Goal: Use online tool/utility: Utilize a website feature to perform a specific function

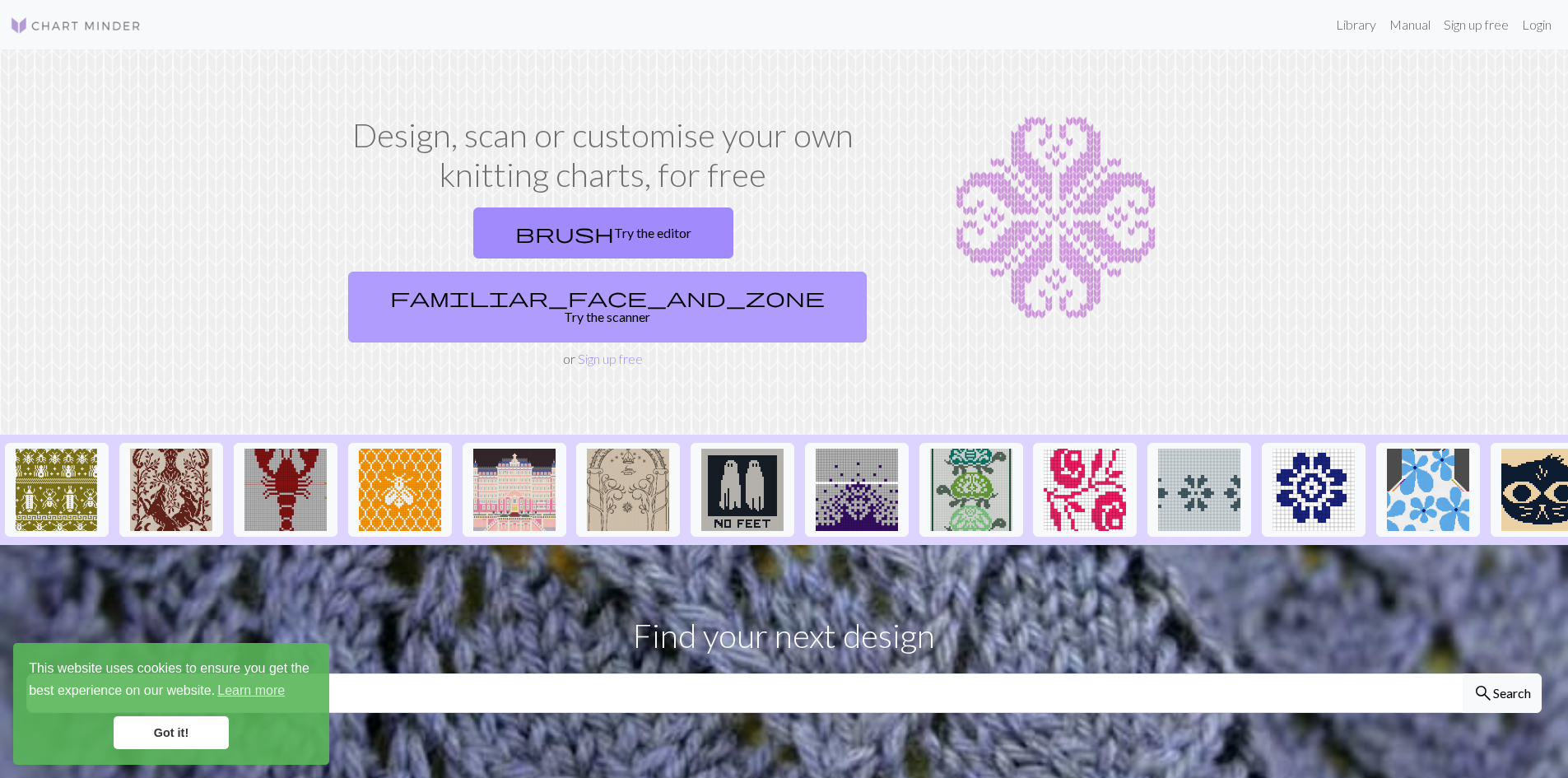
click at [717, 272] on link "familiar_face_and_zone Try the scanner" at bounding box center [607, 308] width 518 height 71
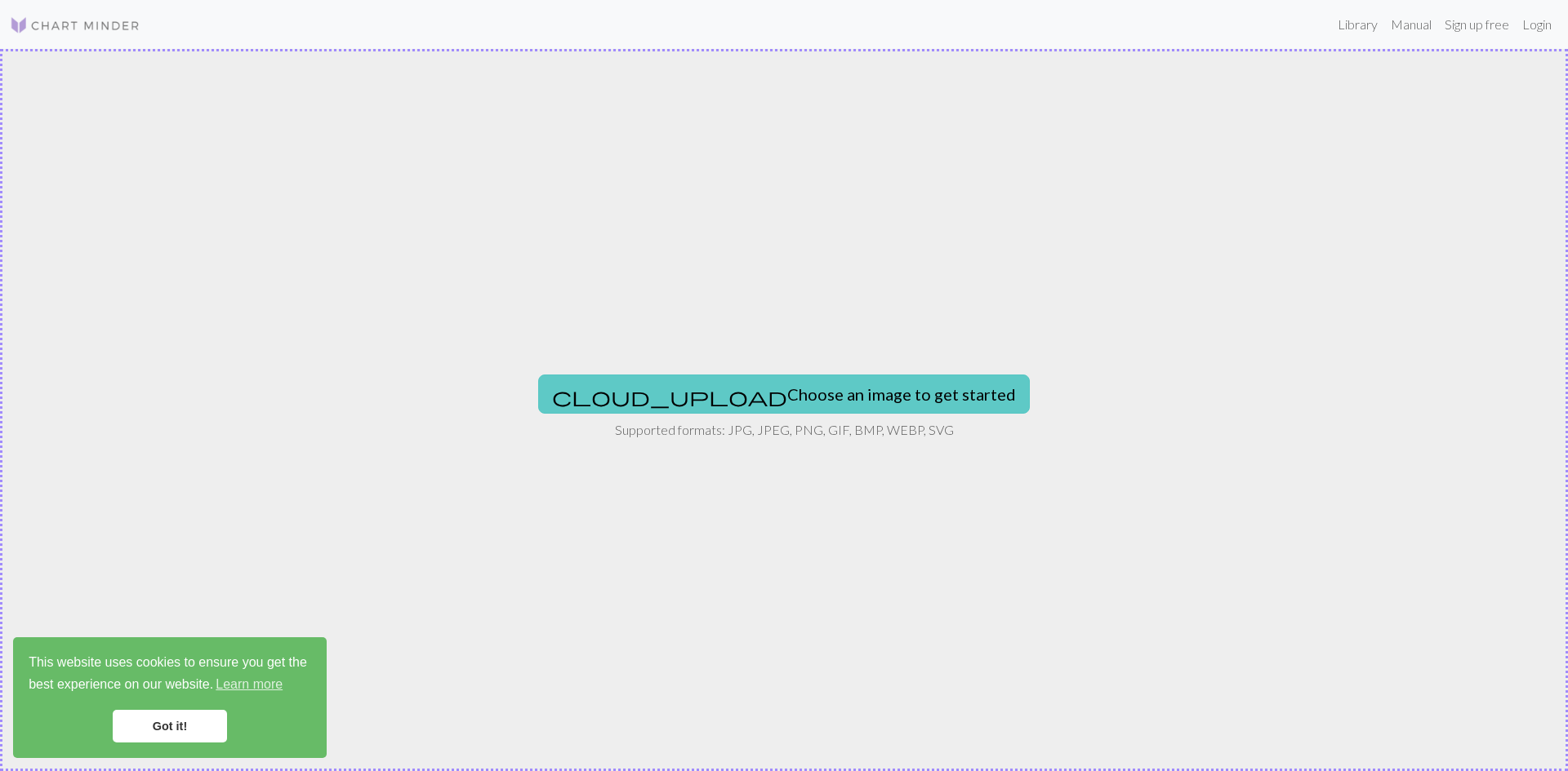
click at [762, 394] on button "cloud_upload Choose an image to get started" at bounding box center [784, 394] width 492 height 39
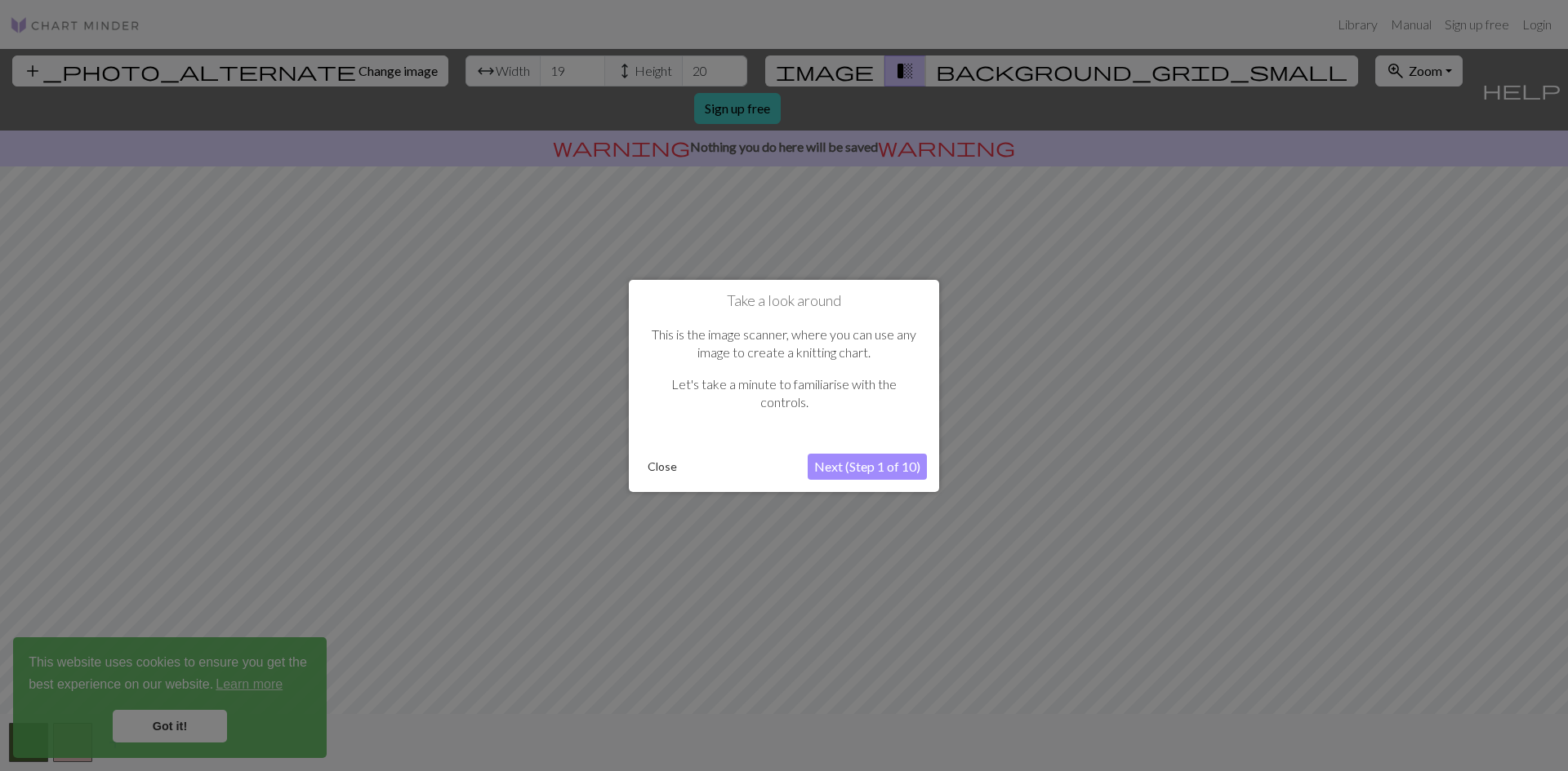
click at [849, 470] on button "Next (Step 1 of 10)" at bounding box center [867, 466] width 119 height 26
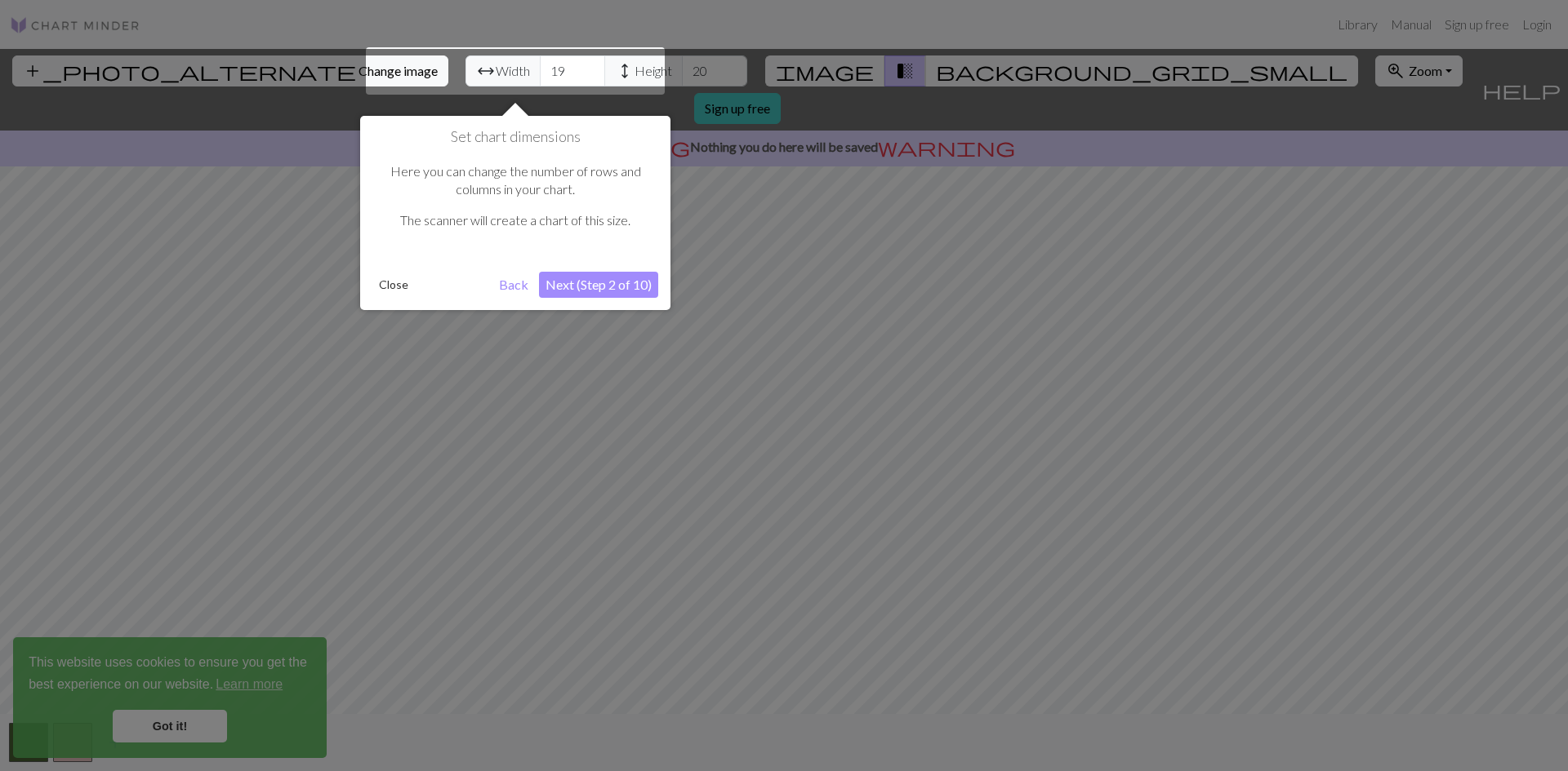
click at [605, 290] on button "Next (Step 2 of 10)" at bounding box center [598, 284] width 119 height 26
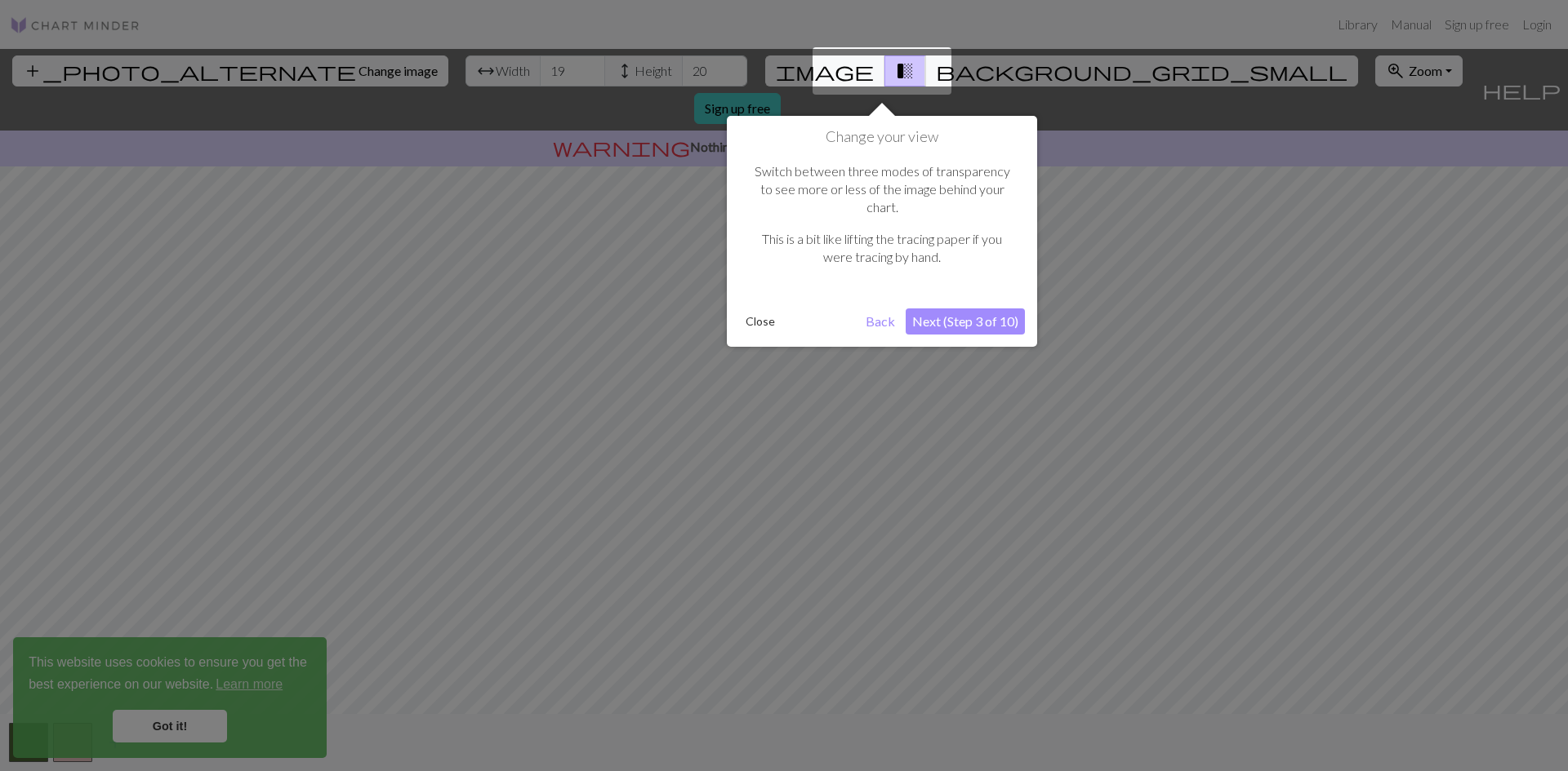
click at [947, 309] on button "Next (Step 3 of 10)" at bounding box center [965, 321] width 119 height 26
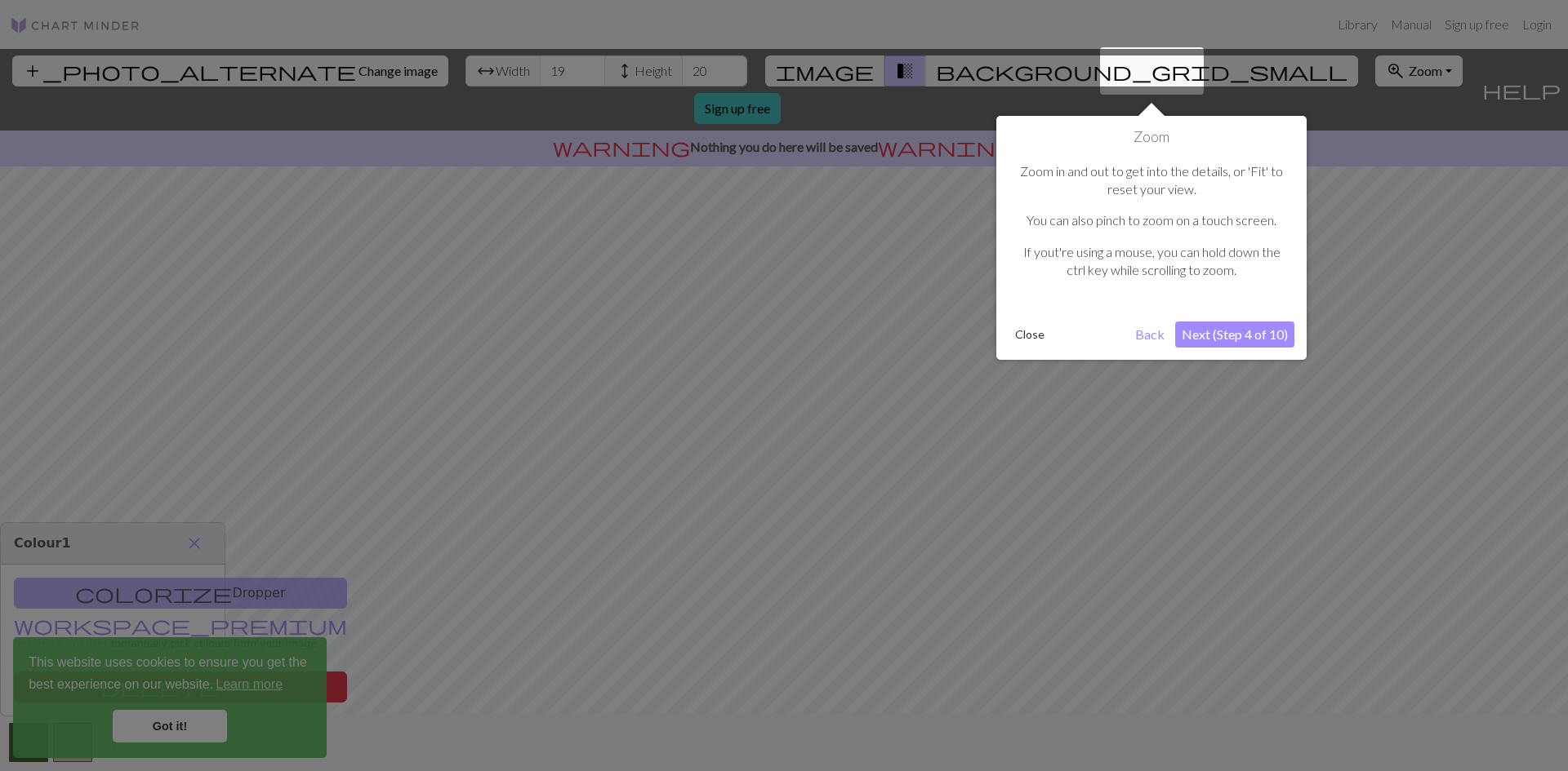
click at [1235, 332] on button "Next (Step 4 of 10)" at bounding box center [1235, 334] width 119 height 26
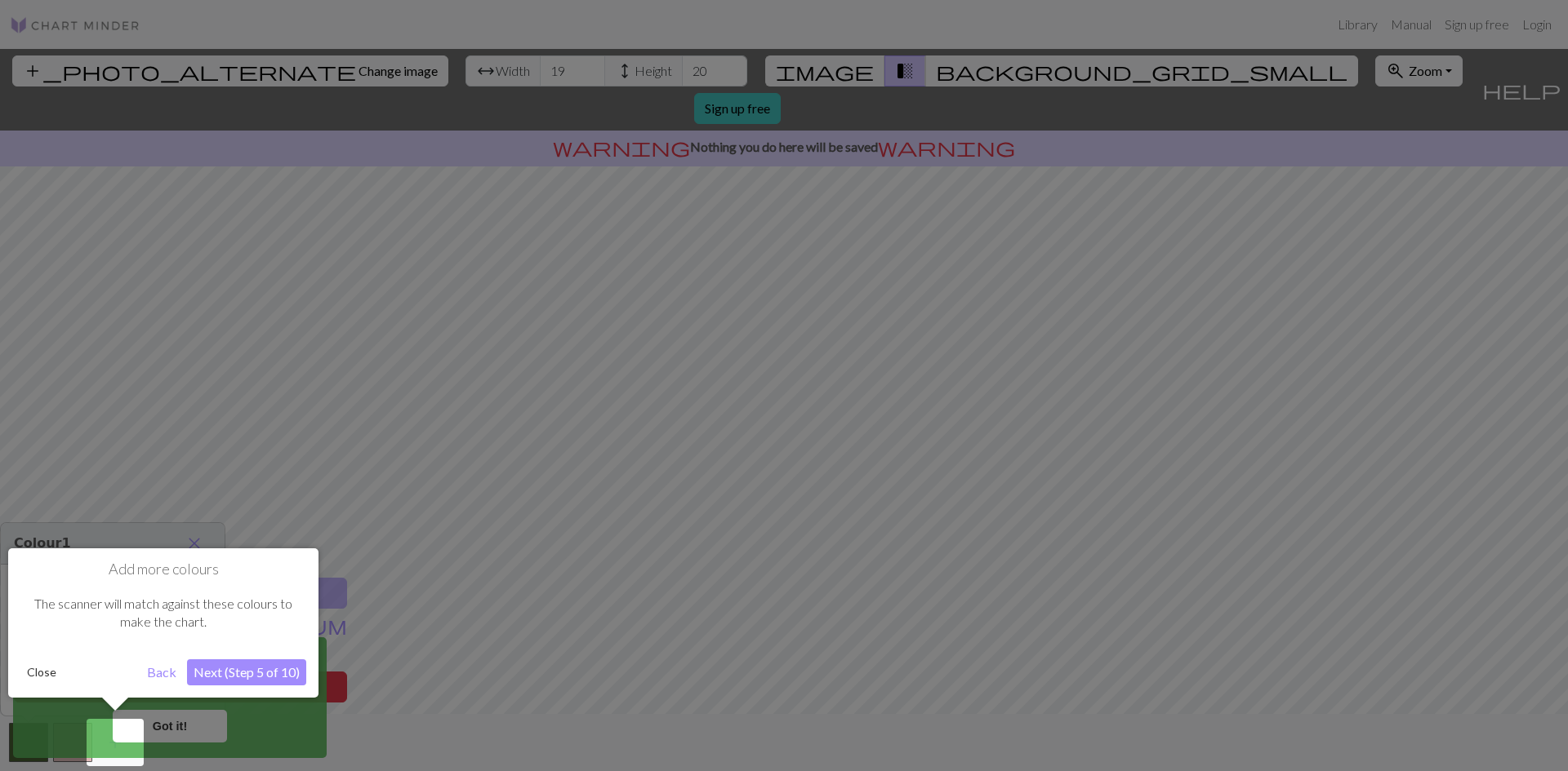
click at [242, 667] on button "Next (Step 5 of 10)" at bounding box center [246, 672] width 119 height 26
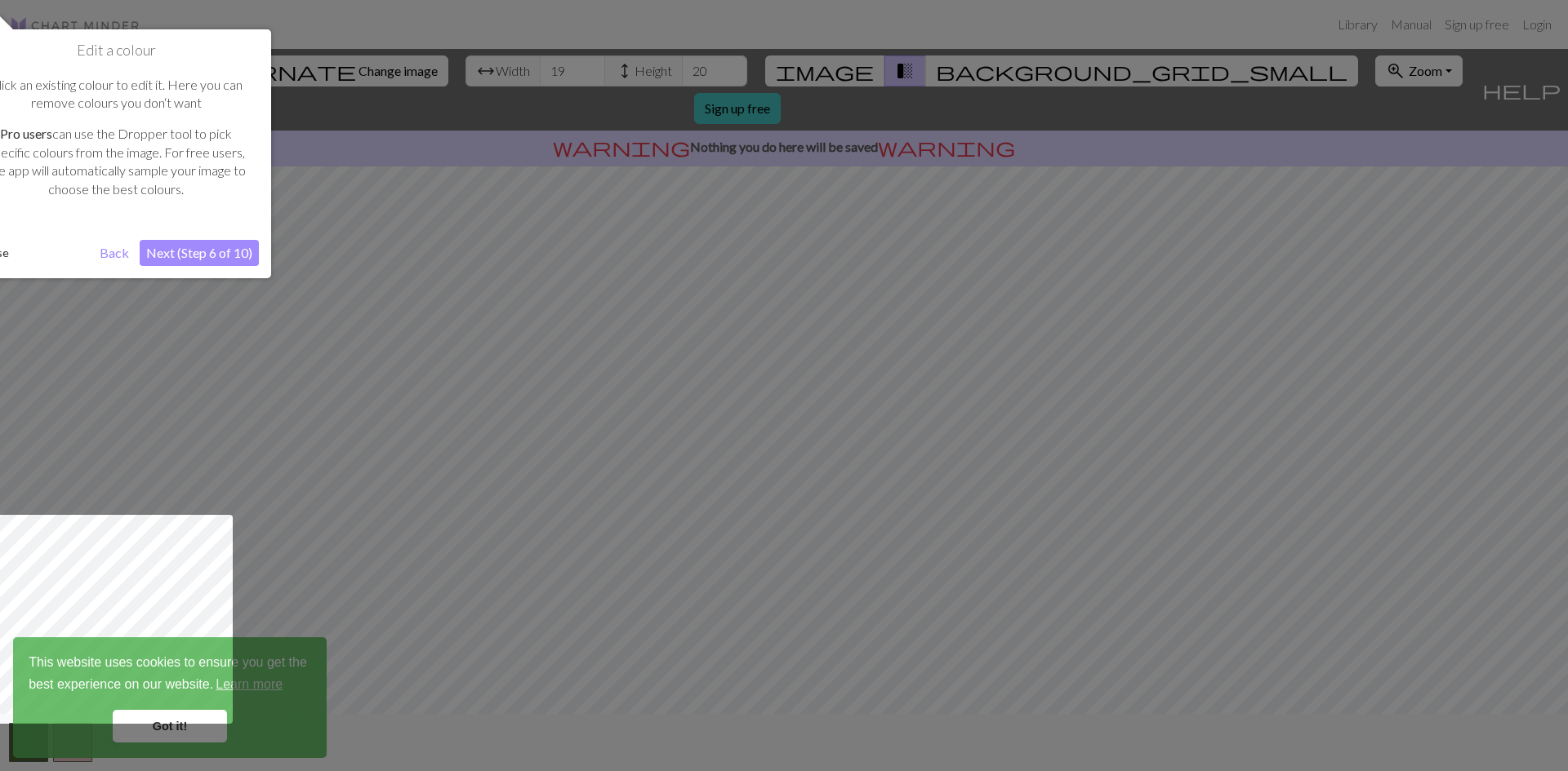
click at [226, 244] on button "Next (Step 6 of 10)" at bounding box center [199, 253] width 119 height 26
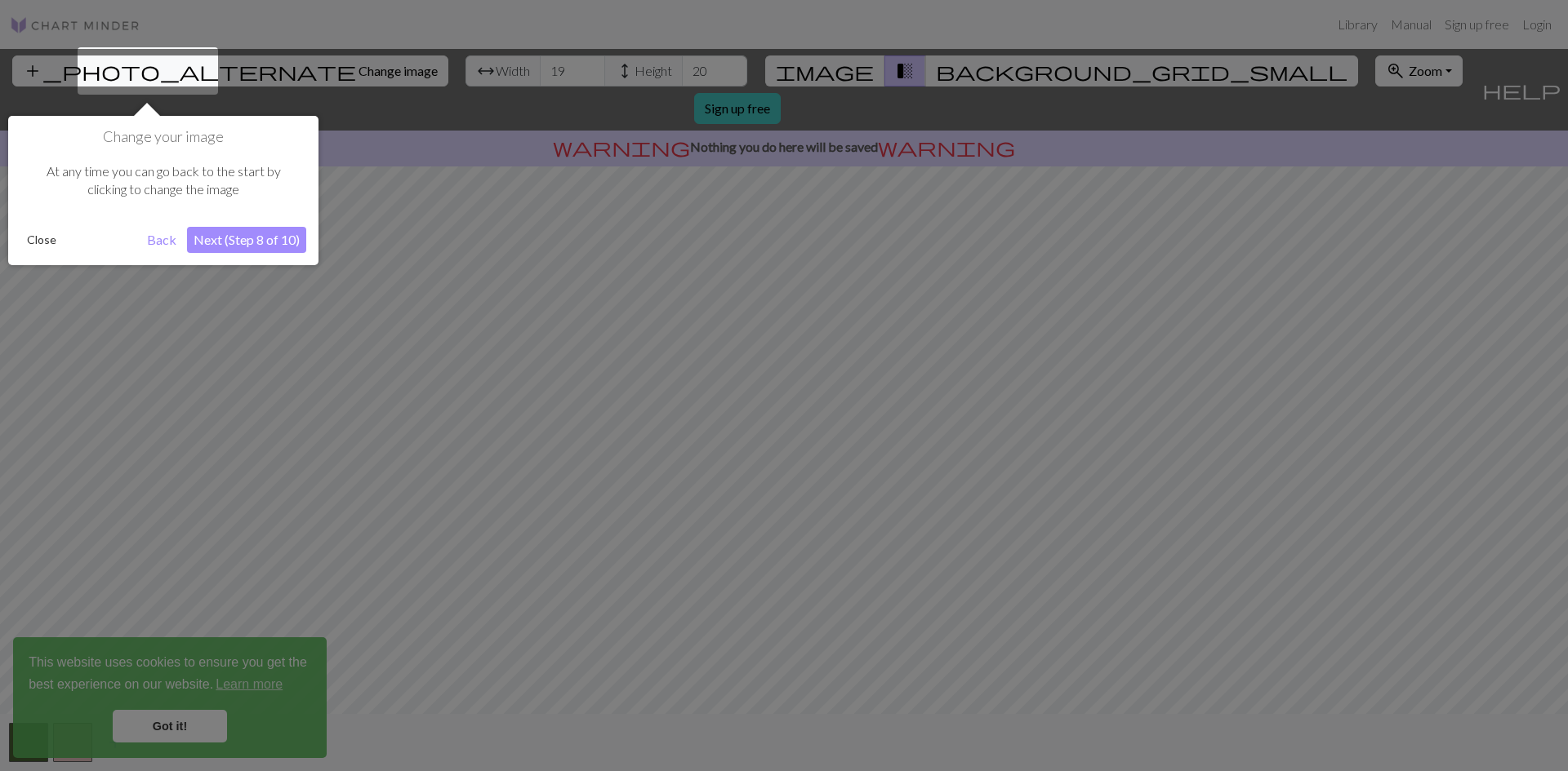
click at [246, 240] on button "Next (Step 8 of 10)" at bounding box center [246, 239] width 119 height 26
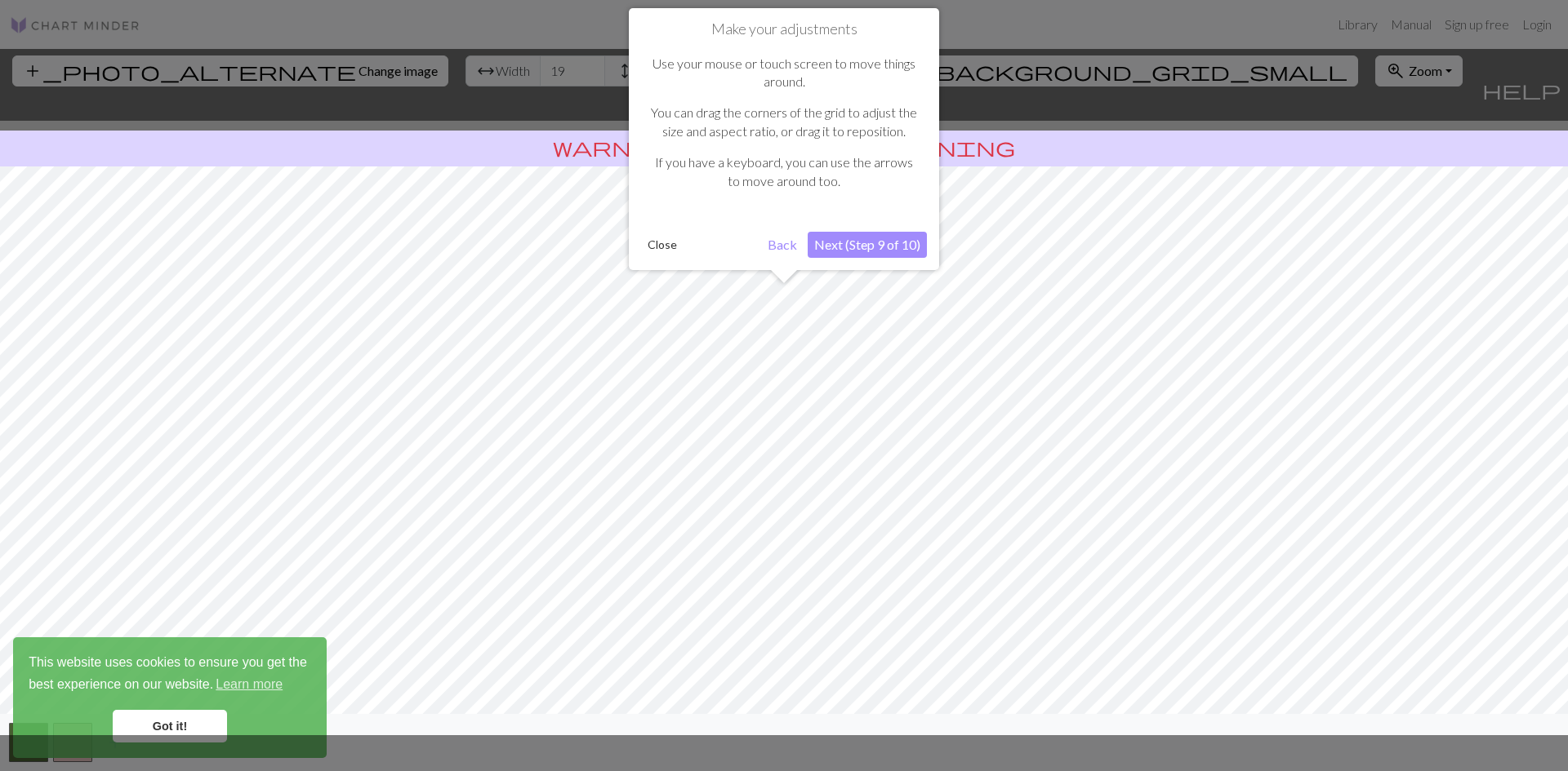
click at [880, 240] on button "Next (Step 9 of 10)" at bounding box center [867, 244] width 119 height 26
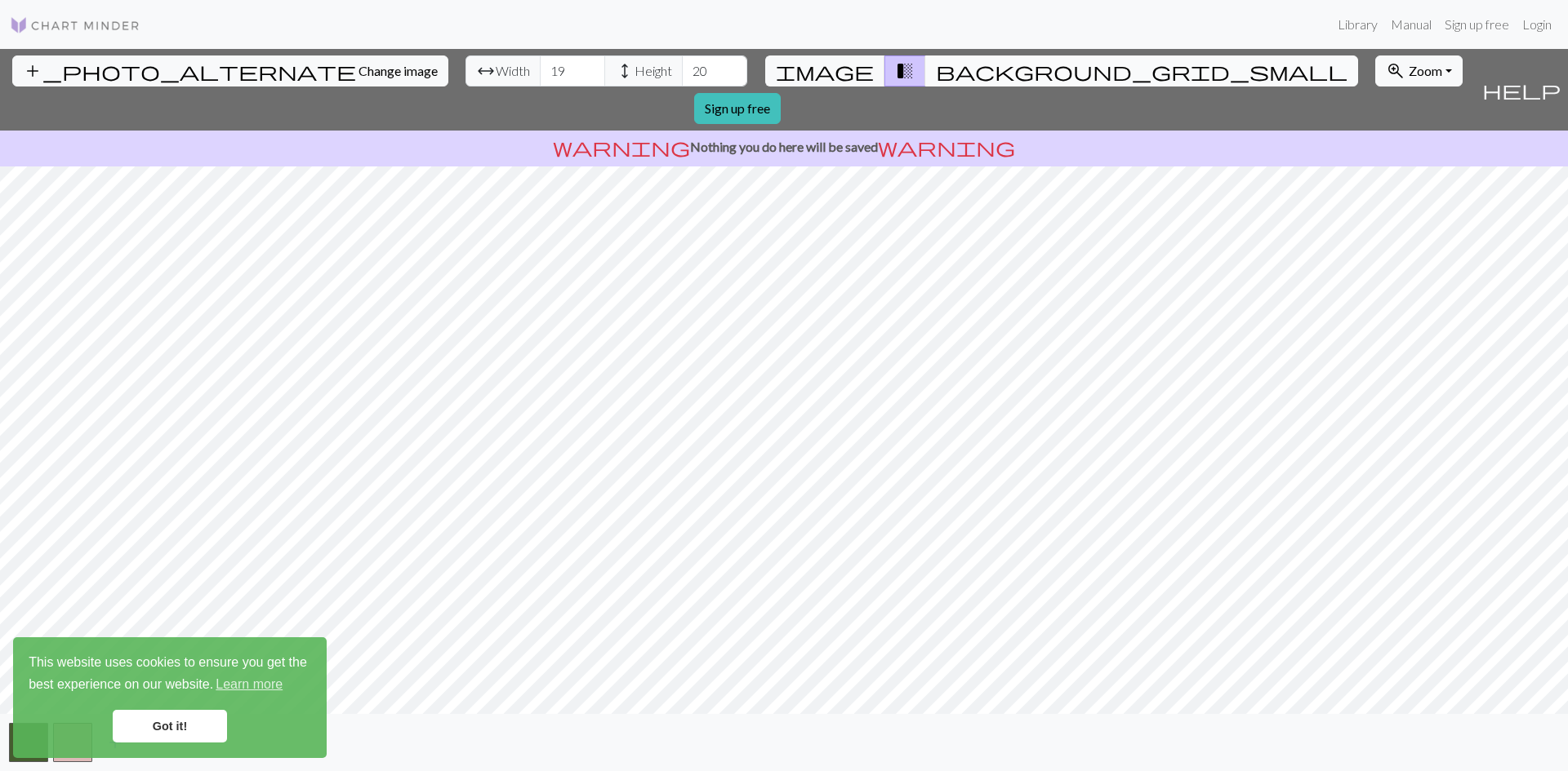
click at [936, 74] on span "background_grid_small" at bounding box center [1141, 70] width 412 height 22
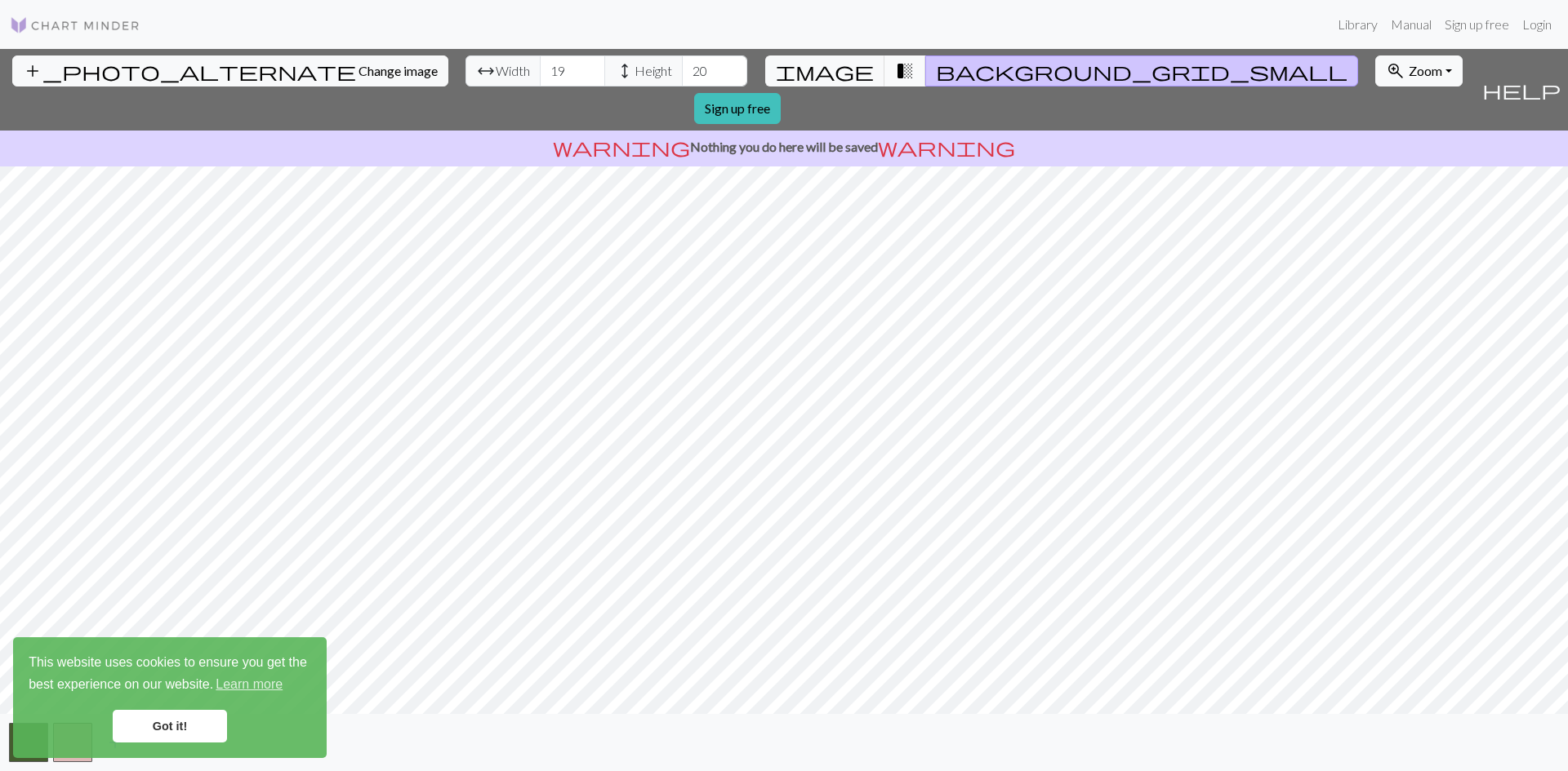
click at [895, 65] on span "transition_fade" at bounding box center [905, 70] width 20 height 22
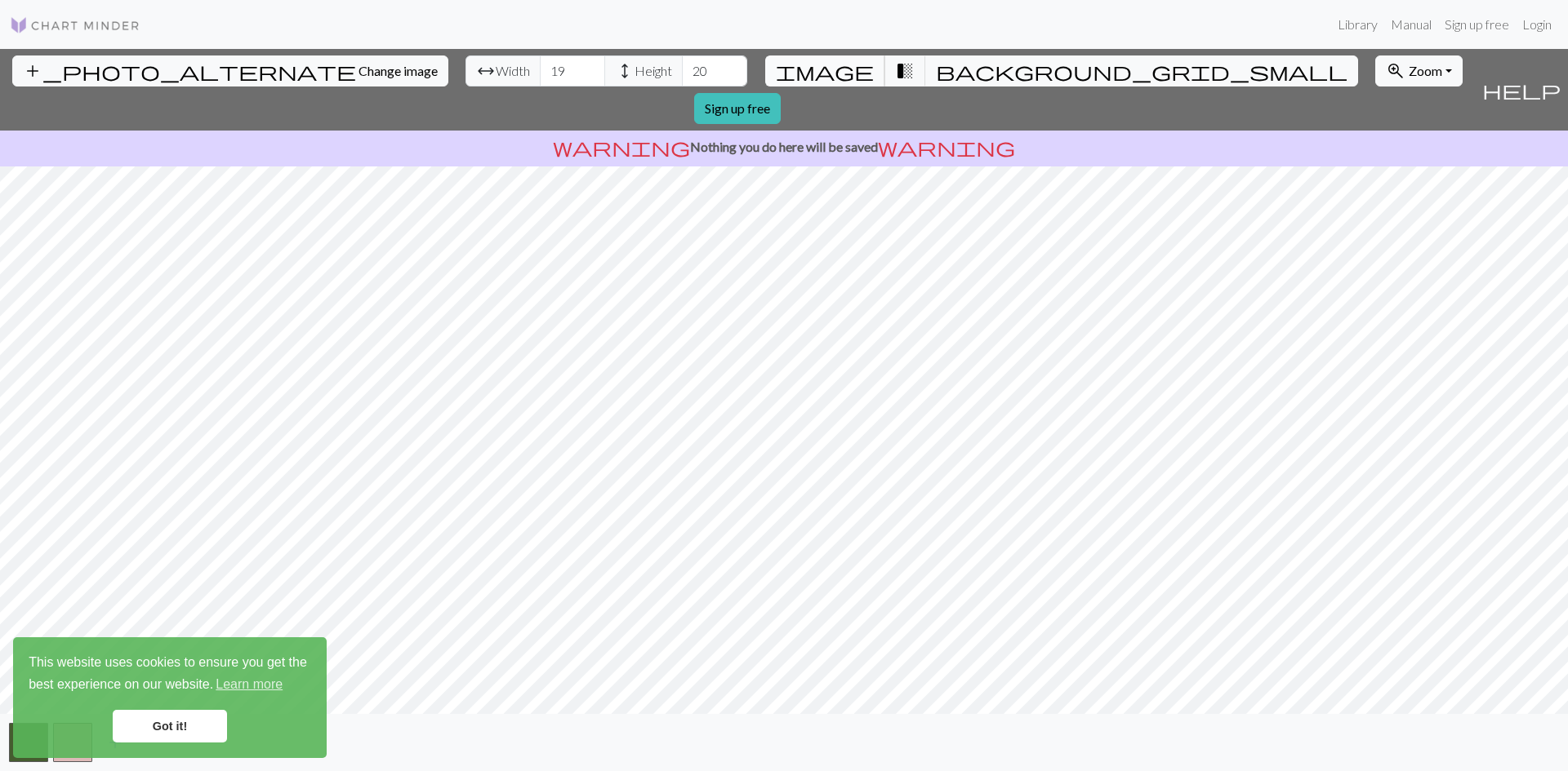
click at [844, 66] on span "image" at bounding box center [825, 70] width 98 height 22
click at [182, 717] on link "Got it!" at bounding box center [169, 726] width 114 height 32
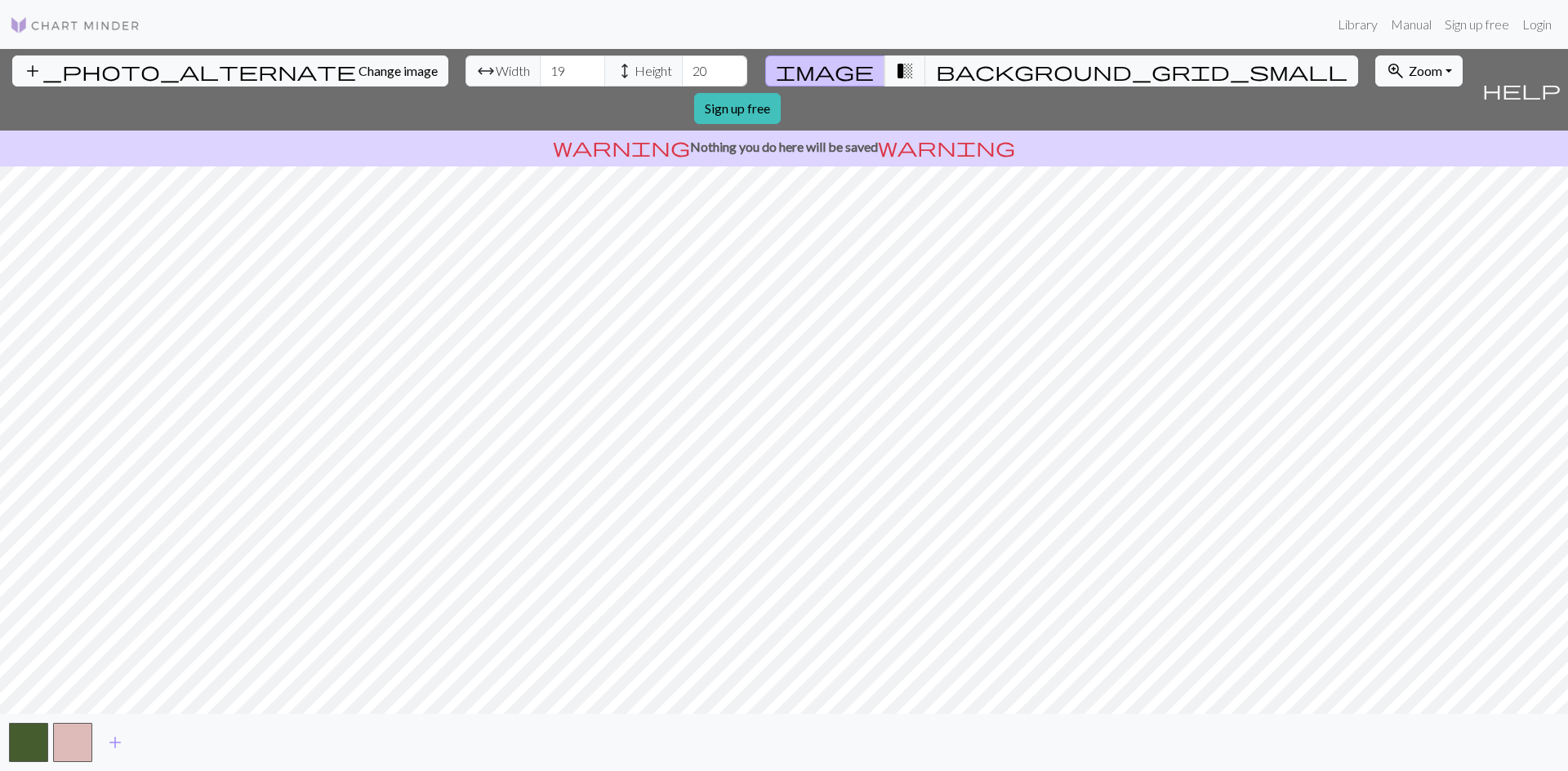
click at [65, 743] on button "button" at bounding box center [72, 743] width 39 height 39
